Goal: Transaction & Acquisition: Purchase product/service

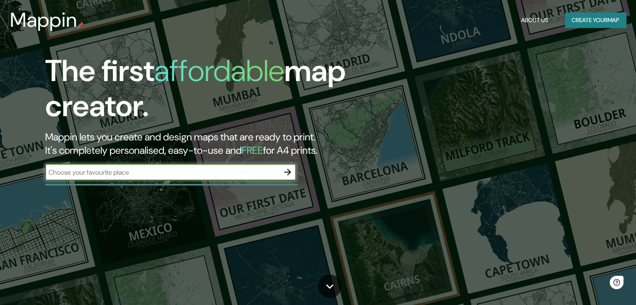
click at [595, 28] on div "Mappin About Us Create your map" at bounding box center [318, 20] width 636 height 27
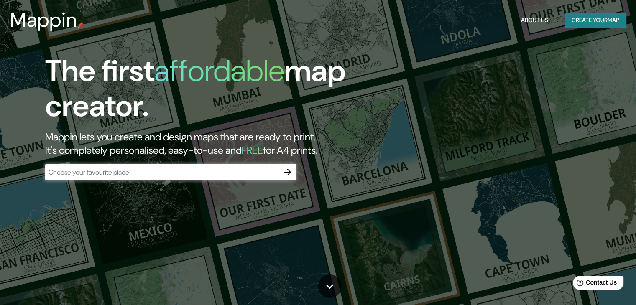
click at [591, 23] on button "Create your map" at bounding box center [595, 20] width 61 height 15
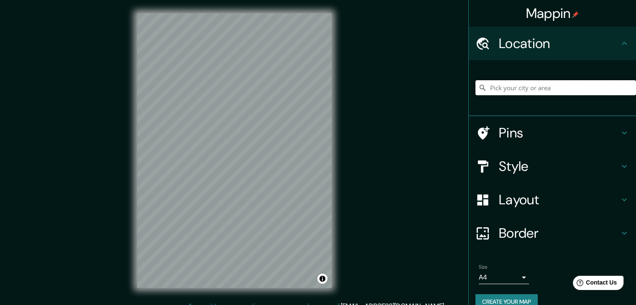
click at [535, 84] on input "Pick your city or area" at bounding box center [555, 87] width 161 height 15
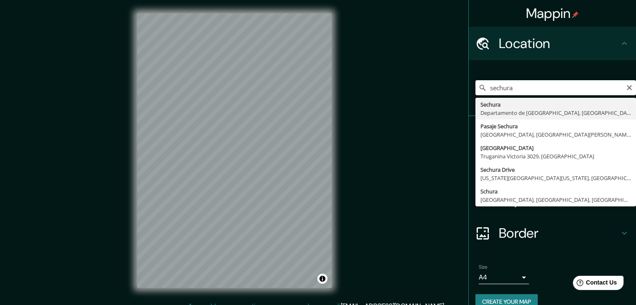
type input "Sechura, [GEOGRAPHIC_DATA], [GEOGRAPHIC_DATA]"
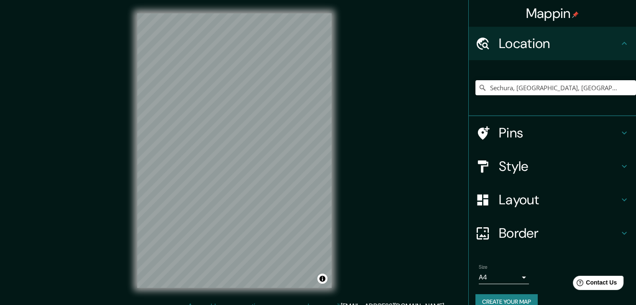
click at [332, 198] on div "© Mapbox © OpenStreetMap Improve this map" at bounding box center [234, 150] width 221 height 301
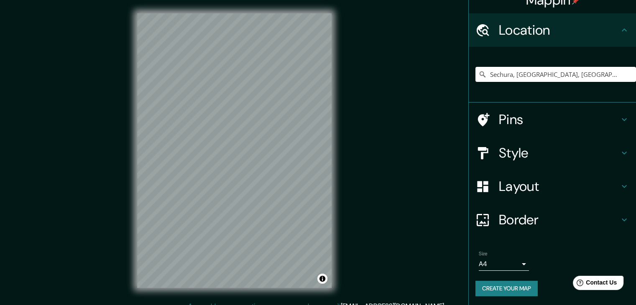
scroll to position [14, 0]
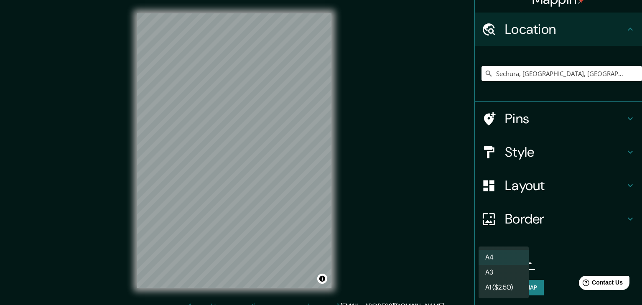
click at [515, 262] on body "Mappin Location Sechura, Departamento de Piura, Perú Pins Style Layout Border C…" at bounding box center [321, 152] width 642 height 305
click at [508, 271] on li "A3" at bounding box center [504, 272] width 50 height 15
type input "a4"
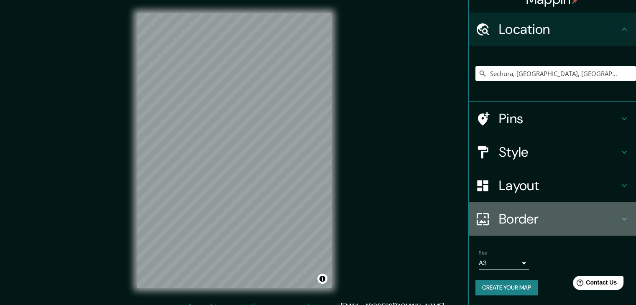
click at [566, 218] on h4 "Border" at bounding box center [559, 219] width 120 height 17
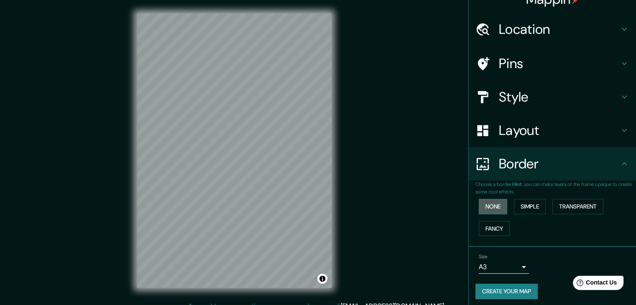
click at [489, 204] on button "None" at bounding box center [493, 206] width 28 height 15
click at [526, 206] on button "Simple" at bounding box center [530, 206] width 32 height 15
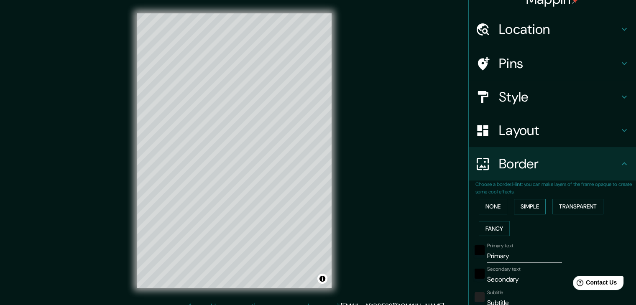
click at [526, 206] on button "Simple" at bounding box center [530, 206] width 32 height 15
type input "37"
click at [579, 207] on button "Transparent" at bounding box center [577, 206] width 51 height 15
click at [488, 227] on button "Fancy" at bounding box center [494, 228] width 31 height 15
click at [488, 209] on button "None" at bounding box center [493, 206] width 28 height 15
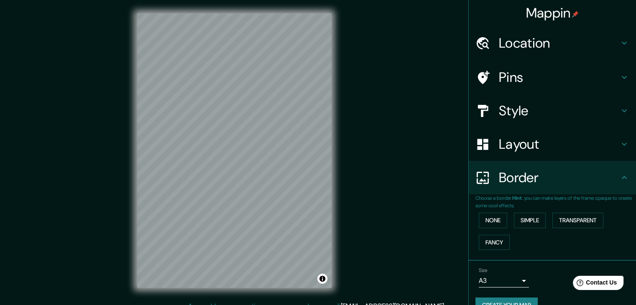
scroll to position [0, 0]
click at [593, 145] on h4 "Layout" at bounding box center [559, 144] width 120 height 17
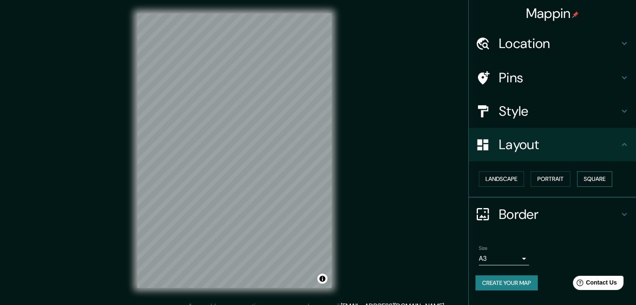
click at [595, 179] on button "Square" at bounding box center [594, 178] width 35 height 15
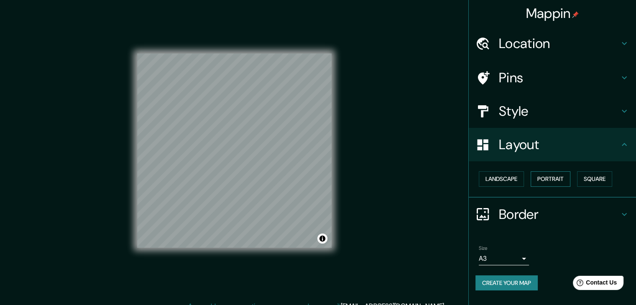
click at [556, 179] on button "Portrait" at bounding box center [551, 178] width 40 height 15
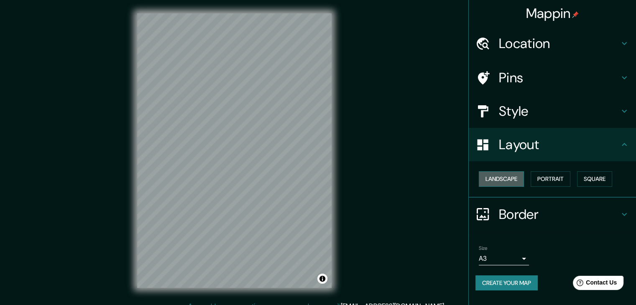
click at [505, 178] on button "Landscape" at bounding box center [501, 178] width 45 height 15
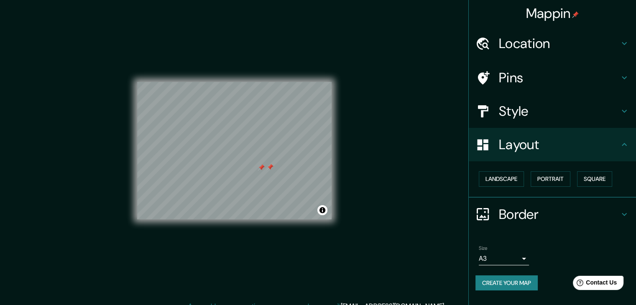
click at [594, 44] on h4 "Location" at bounding box center [559, 43] width 120 height 17
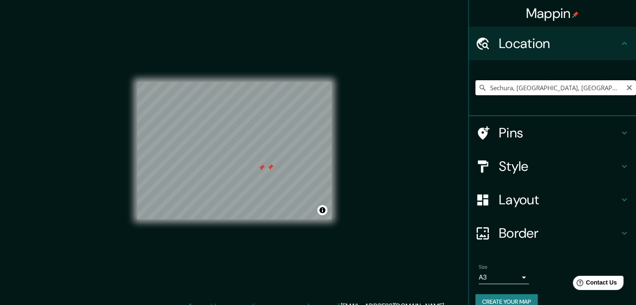
click at [540, 87] on input "Sechura, [GEOGRAPHIC_DATA], [GEOGRAPHIC_DATA]" at bounding box center [555, 87] width 161 height 15
click at [539, 87] on input "Sechura, [GEOGRAPHIC_DATA], [GEOGRAPHIC_DATA]" at bounding box center [555, 87] width 161 height 15
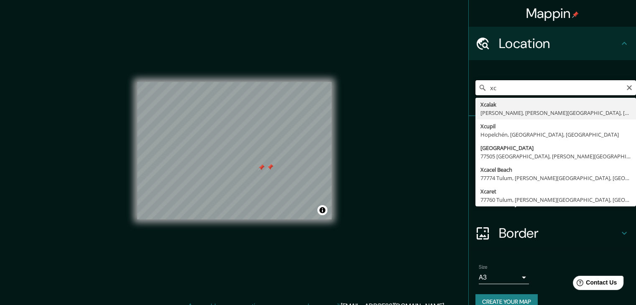
type input "x"
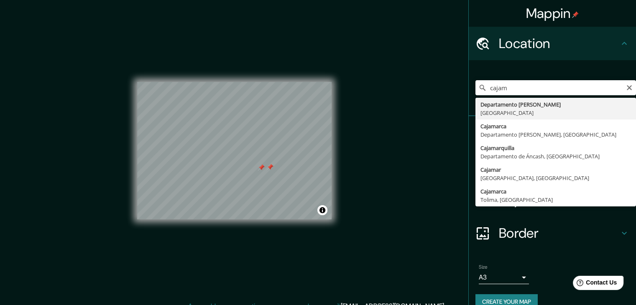
type input "Departamento de Cajamarca, Perú"
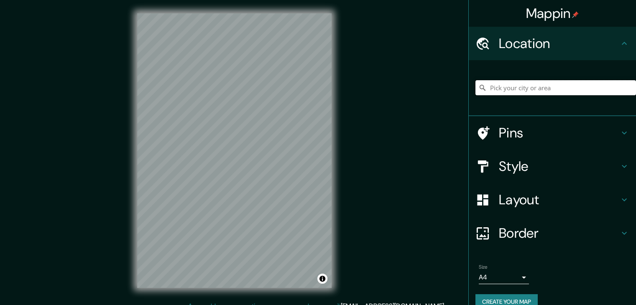
click at [517, 86] on input "Pick your city or area" at bounding box center [555, 87] width 161 height 15
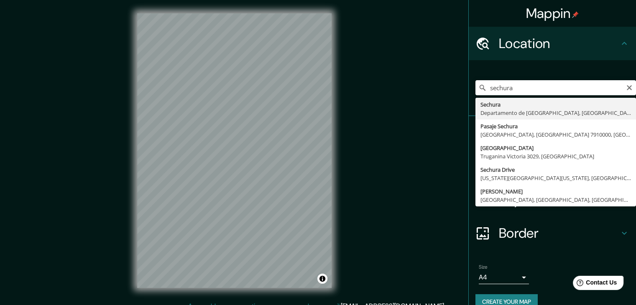
type input "Sechura, [GEOGRAPHIC_DATA], [GEOGRAPHIC_DATA]"
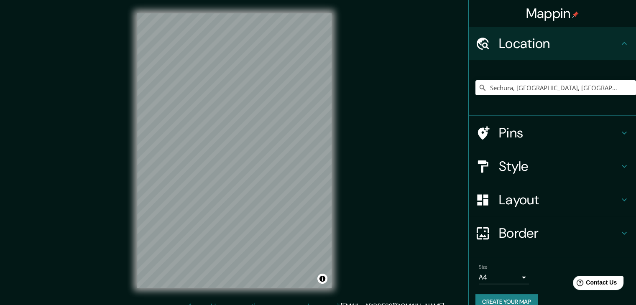
click at [625, 199] on div "Layout" at bounding box center [552, 199] width 167 height 33
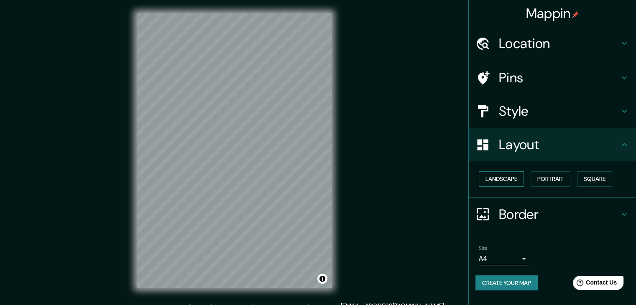
click at [500, 178] on button "Landscape" at bounding box center [501, 178] width 45 height 15
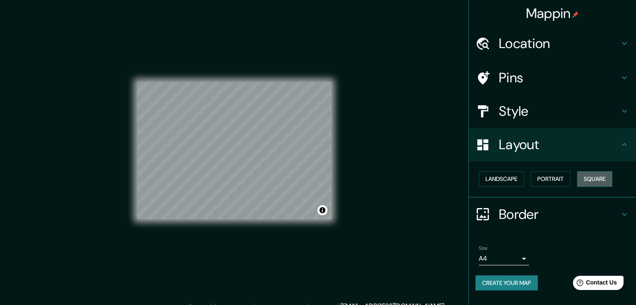
click at [592, 177] on button "Square" at bounding box center [594, 178] width 35 height 15
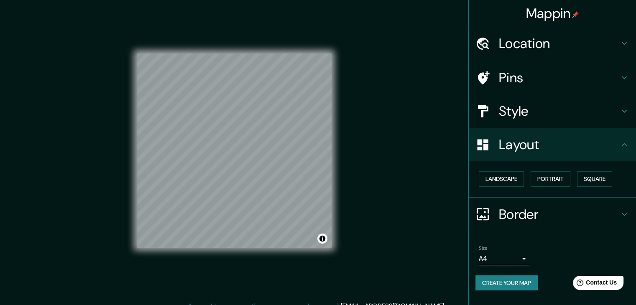
click at [317, 160] on div "Mappin Location Sechura, Departamento de Piura, Perú Pins Style Layout Landscap…" at bounding box center [318, 157] width 636 height 315
click at [529, 282] on button "Create your map" at bounding box center [506, 283] width 62 height 15
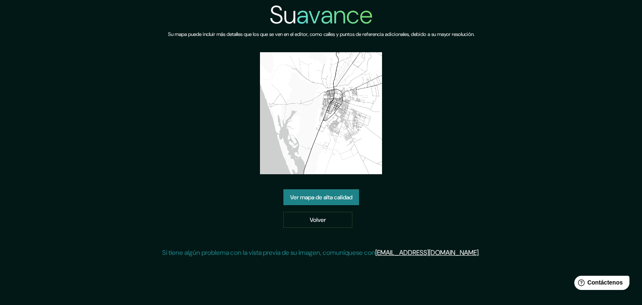
click at [327, 198] on font "Ver mapa de alta calidad" at bounding box center [321, 198] width 62 height 8
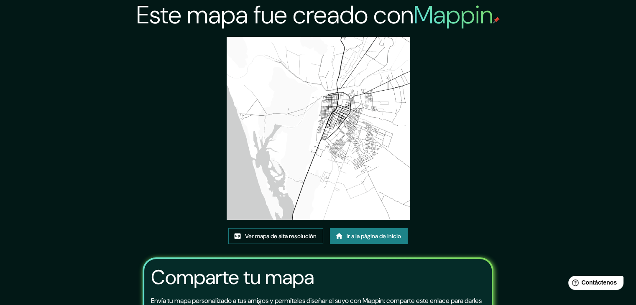
click at [282, 238] on font "Ver mapa de alta resolución" at bounding box center [280, 236] width 71 height 8
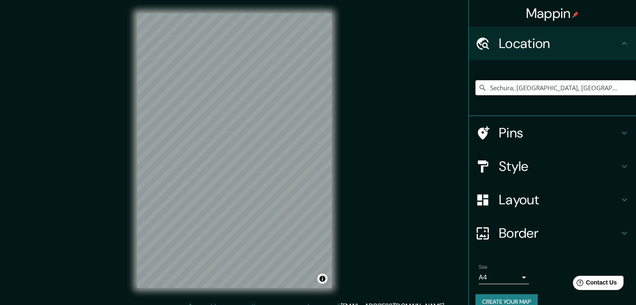
click at [531, 94] on input "Sechura, [GEOGRAPHIC_DATA], [GEOGRAPHIC_DATA]" at bounding box center [555, 87] width 161 height 15
click at [522, 92] on input "Sechura, [GEOGRAPHIC_DATA], [GEOGRAPHIC_DATA]" at bounding box center [555, 87] width 161 height 15
click at [606, 89] on input "Sechura, [GEOGRAPHIC_DATA], [GEOGRAPHIC_DATA]" at bounding box center [555, 87] width 161 height 15
click at [535, 92] on input "Sechura, [GEOGRAPHIC_DATA], [GEOGRAPHIC_DATA]" at bounding box center [555, 87] width 161 height 15
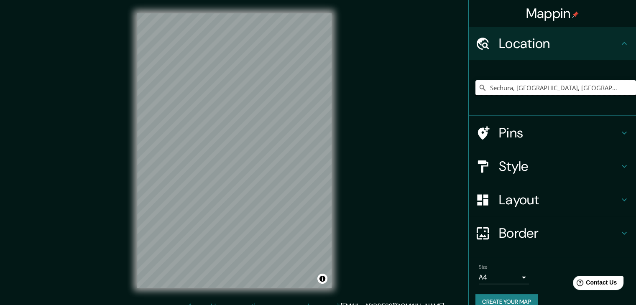
click at [535, 92] on input "Sechura, [GEOGRAPHIC_DATA], [GEOGRAPHIC_DATA]" at bounding box center [555, 87] width 161 height 15
click at [535, 89] on input "Pick your city or area" at bounding box center [555, 87] width 161 height 15
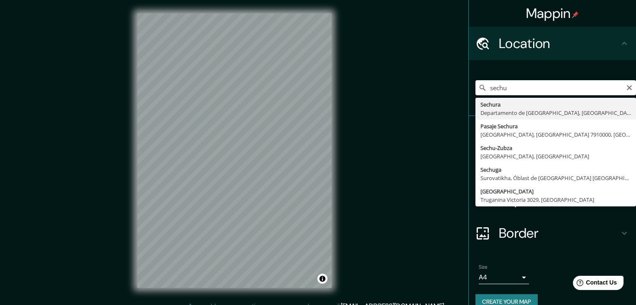
type input "Sechura, [GEOGRAPHIC_DATA], [GEOGRAPHIC_DATA]"
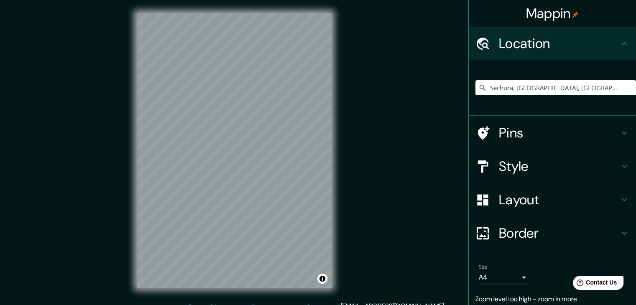
click at [546, 95] on div "Sechura, [GEOGRAPHIC_DATA], [GEOGRAPHIC_DATA]" at bounding box center [555, 88] width 161 height 42
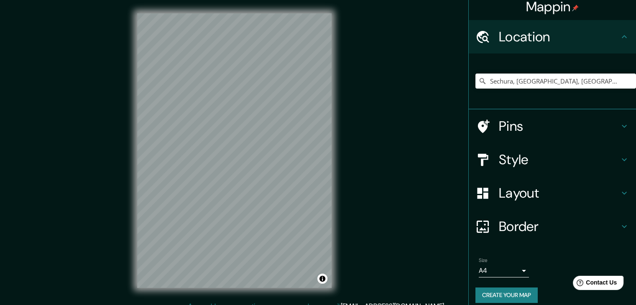
scroll to position [14, 0]
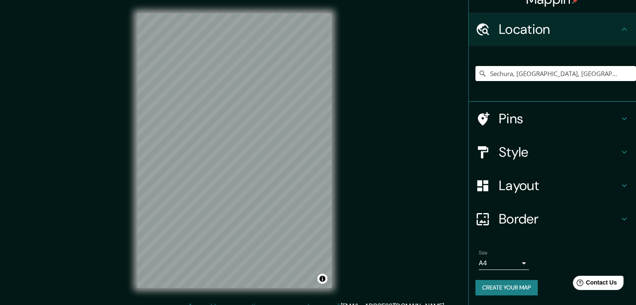
click at [513, 261] on body "Mappin Location [GEOGRAPHIC_DATA], [GEOGRAPHIC_DATA], [GEOGRAPHIC_DATA] Pins St…" at bounding box center [318, 152] width 636 height 305
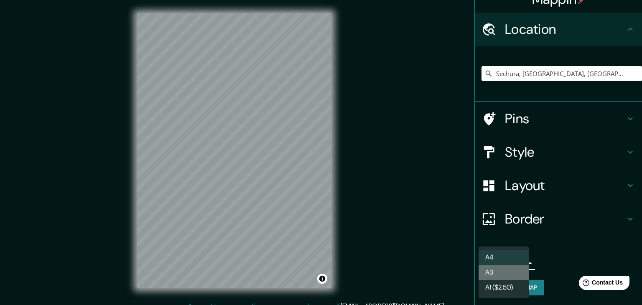
click at [496, 271] on li "A3" at bounding box center [504, 272] width 50 height 15
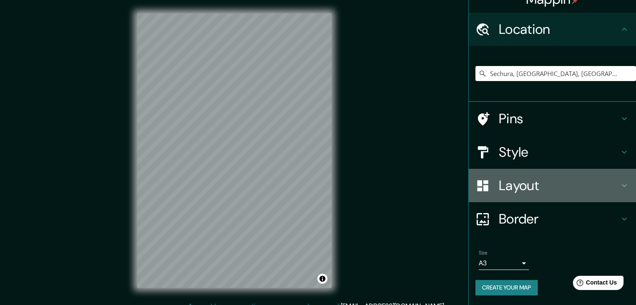
click at [566, 186] on h4 "Layout" at bounding box center [559, 185] width 120 height 17
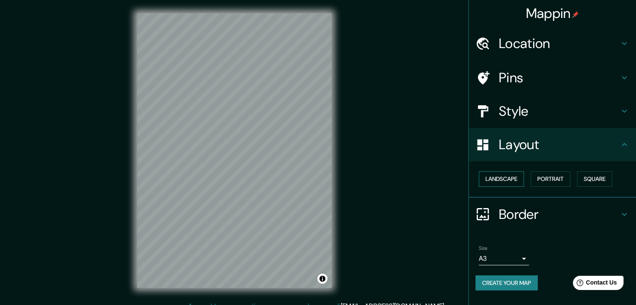
click at [504, 178] on button "Landscape" at bounding box center [501, 178] width 45 height 15
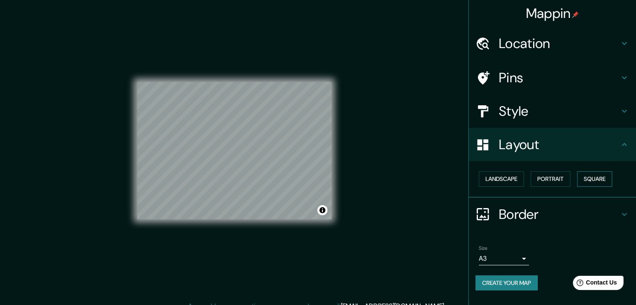
click at [606, 180] on button "Square" at bounding box center [594, 178] width 35 height 15
